Goal: Transaction & Acquisition: Purchase product/service

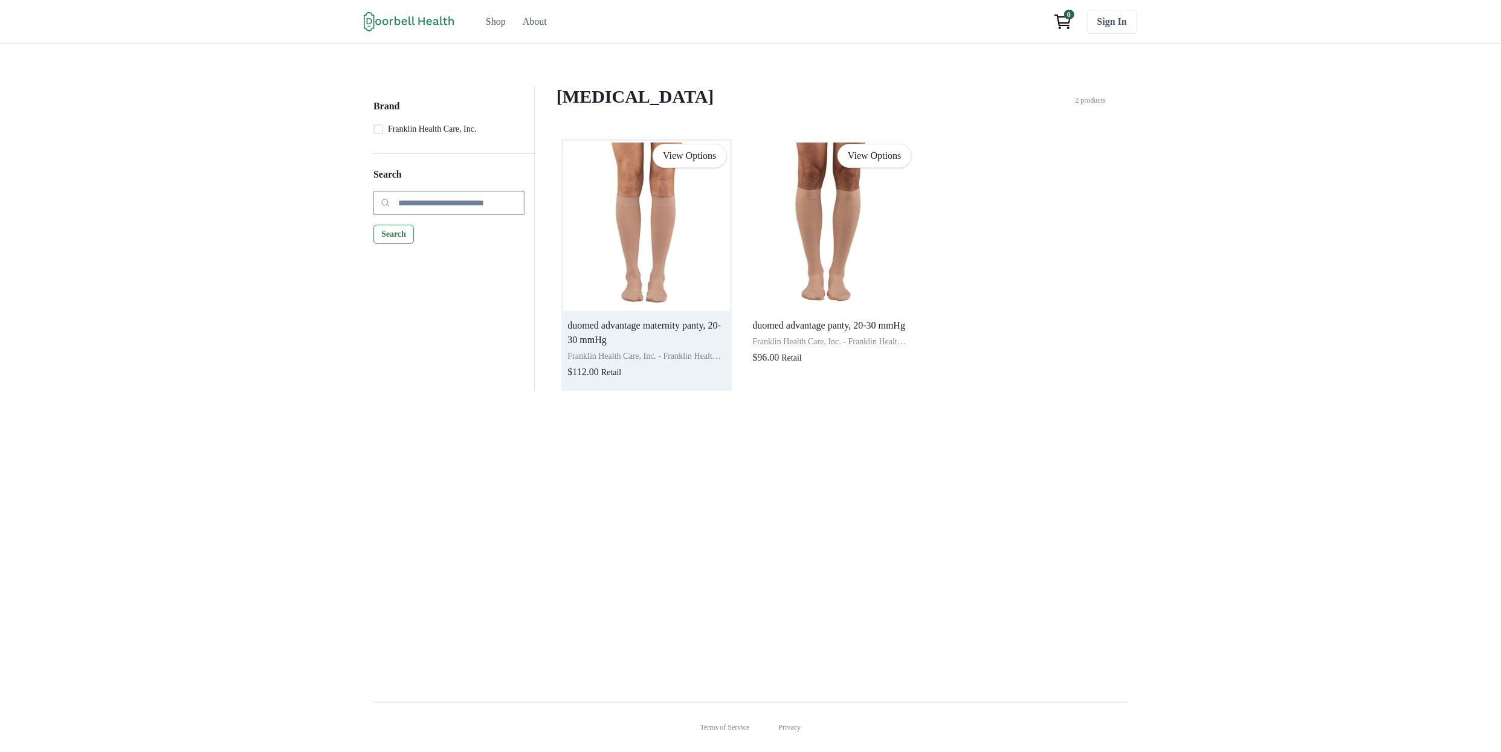
click at [672, 243] on img at bounding box center [646, 226] width 167 height 170
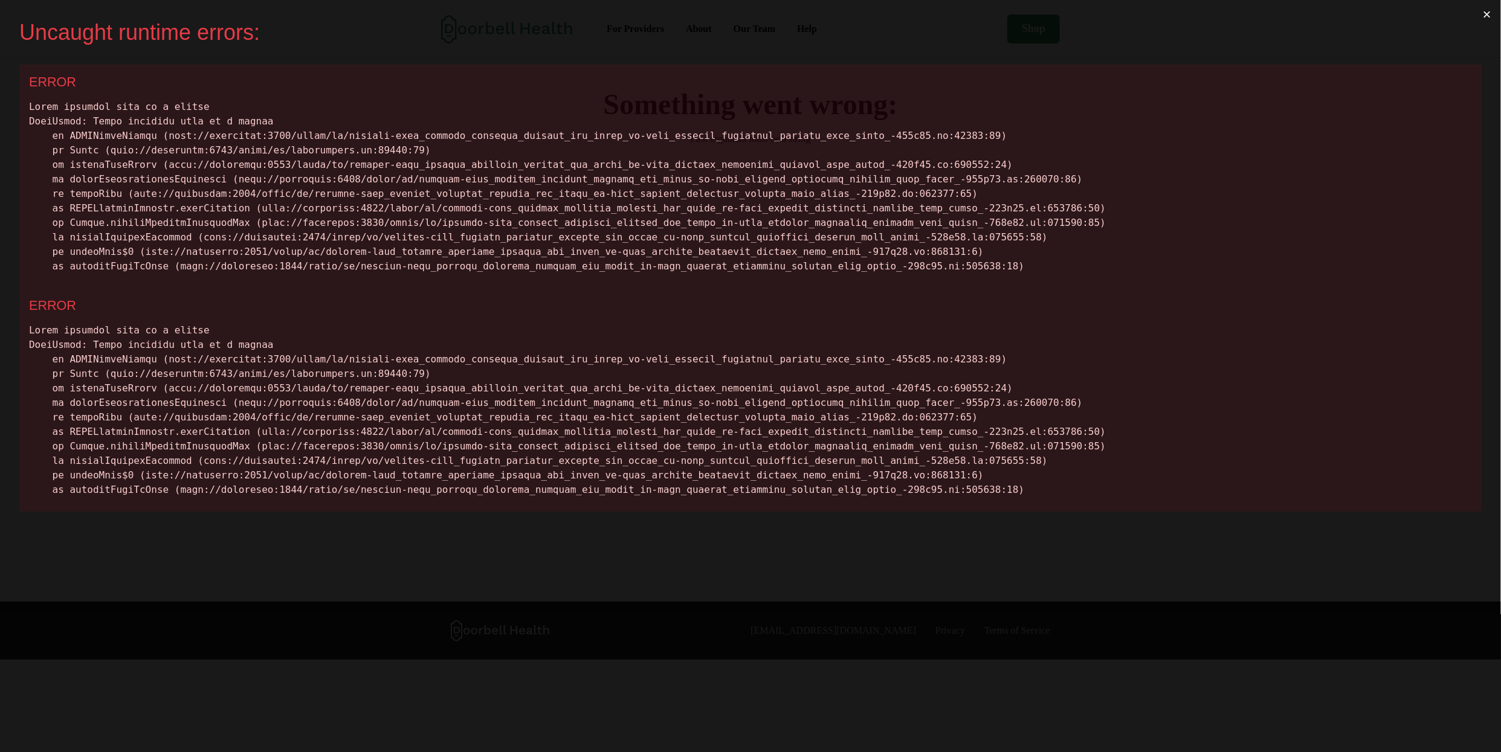
click at [118, 103] on div at bounding box center [750, 187] width 1443 height 174
click at [236, 118] on div at bounding box center [750, 187] width 1443 height 174
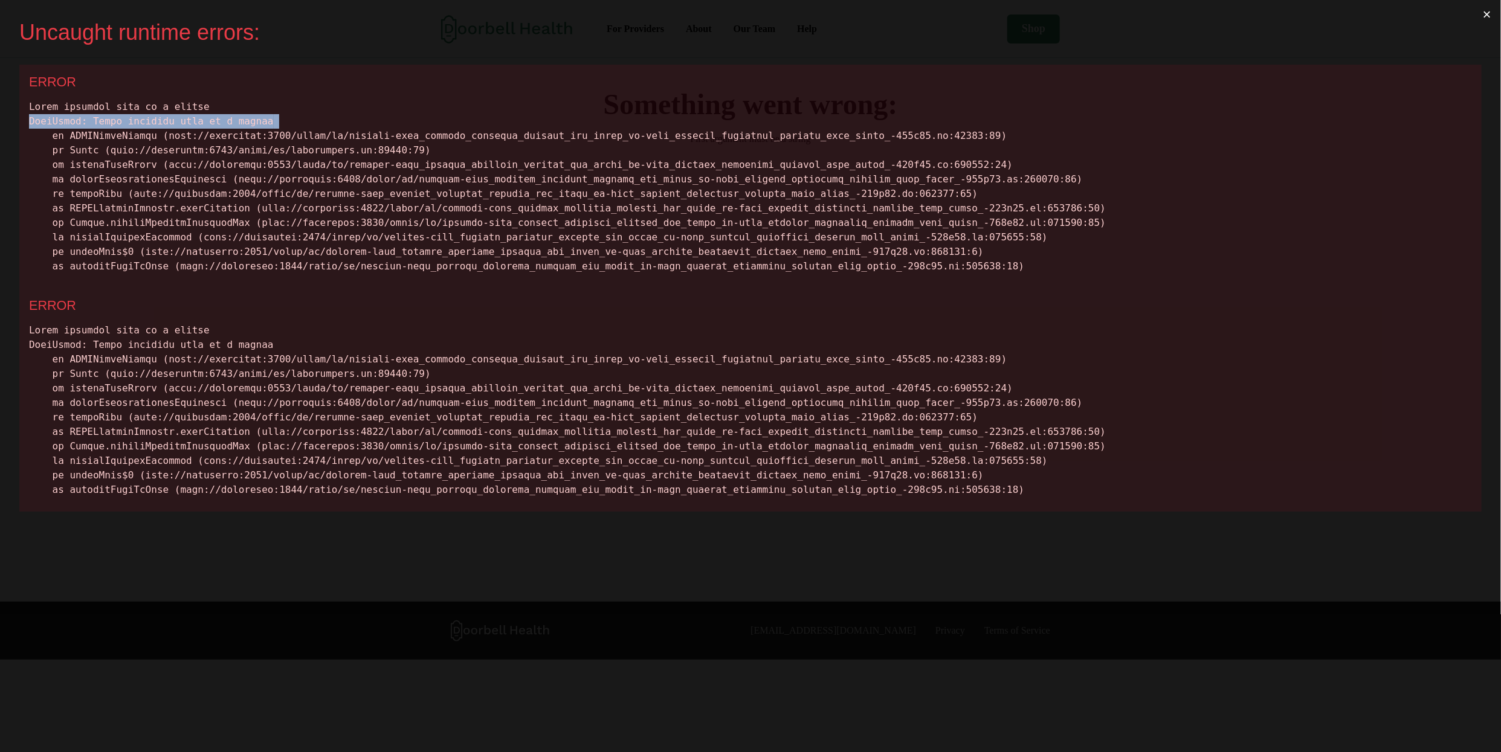
click at [236, 118] on div at bounding box center [750, 187] width 1443 height 174
click at [257, 121] on div at bounding box center [750, 187] width 1443 height 174
